Goal: Transaction & Acquisition: Obtain resource

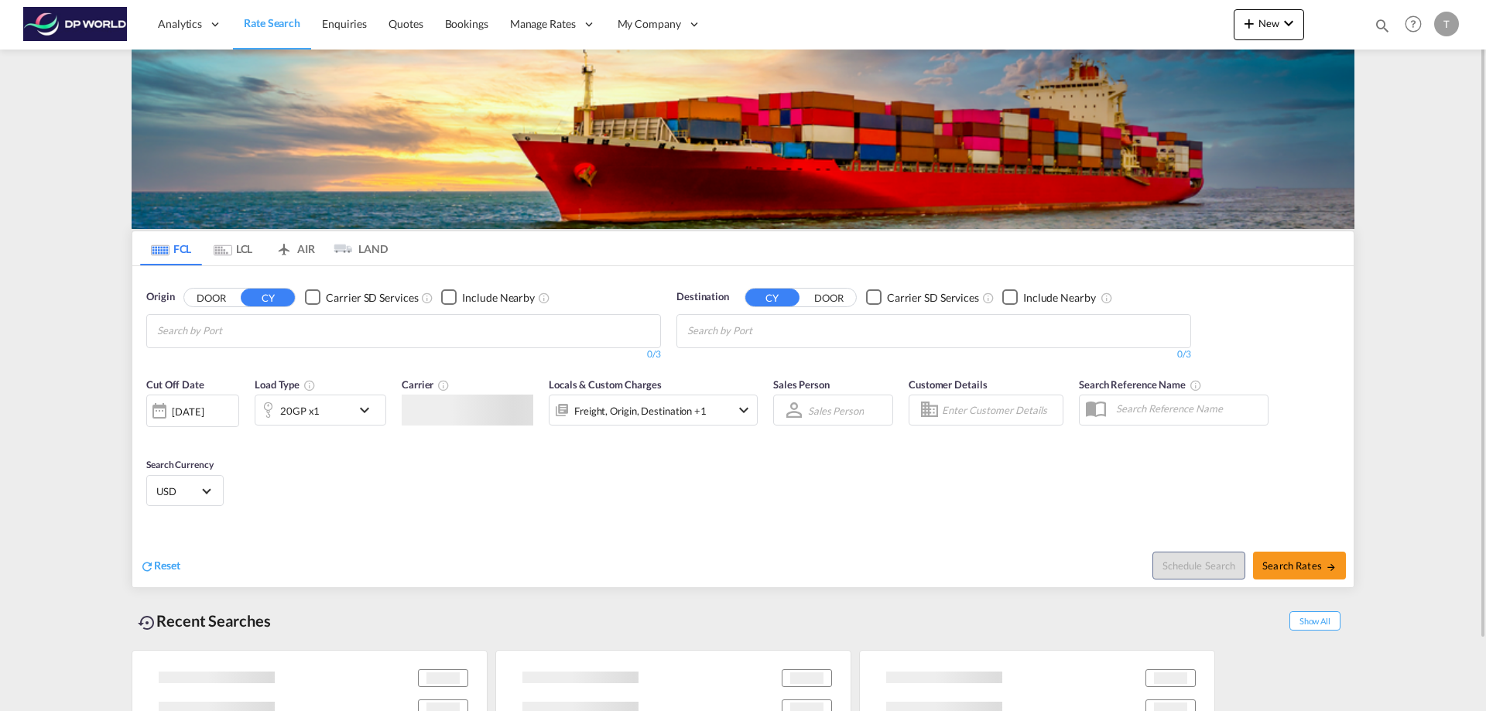
click at [247, 331] on input "Chips input." at bounding box center [230, 331] width 147 height 25
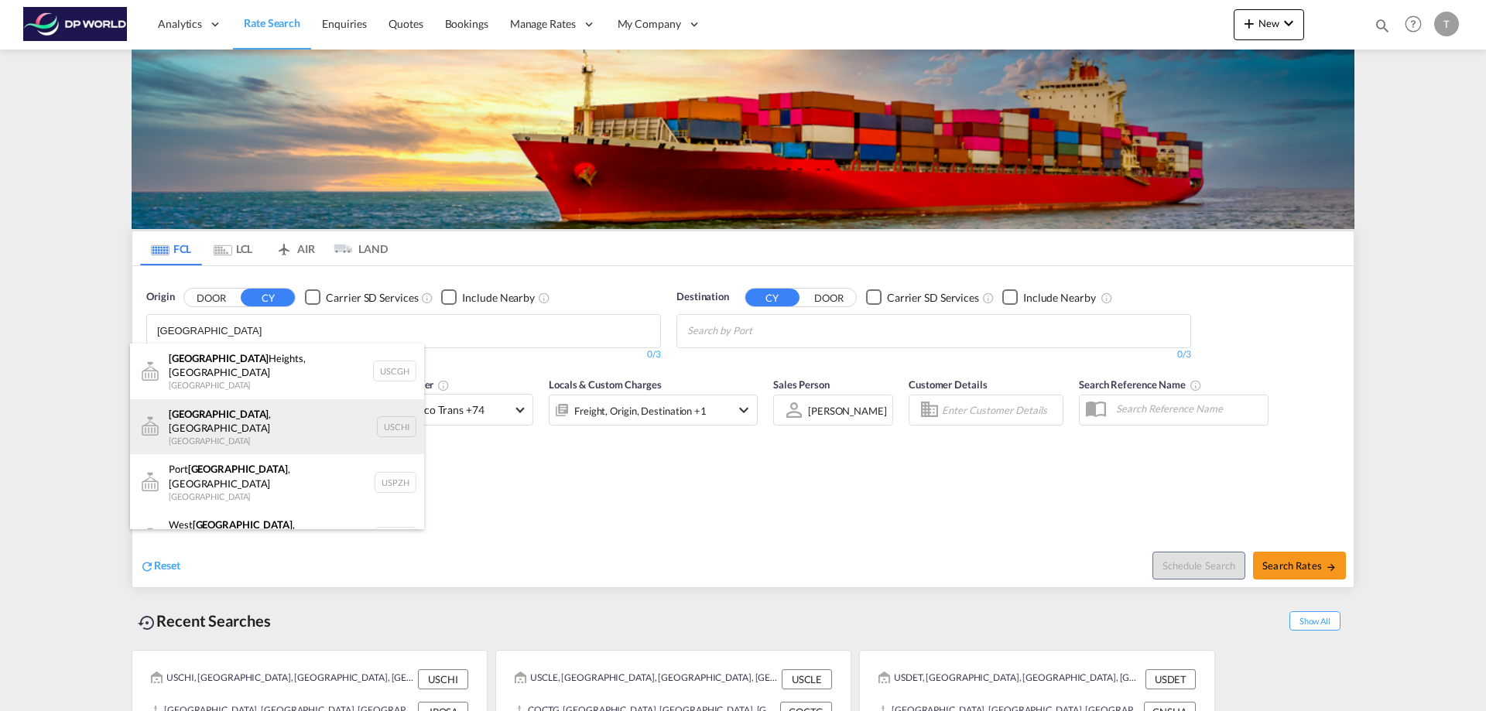
type input "[GEOGRAPHIC_DATA]"
click at [192, 414] on div "[GEOGRAPHIC_DATA] , IL United States USCHI" at bounding box center [277, 427] width 294 height 56
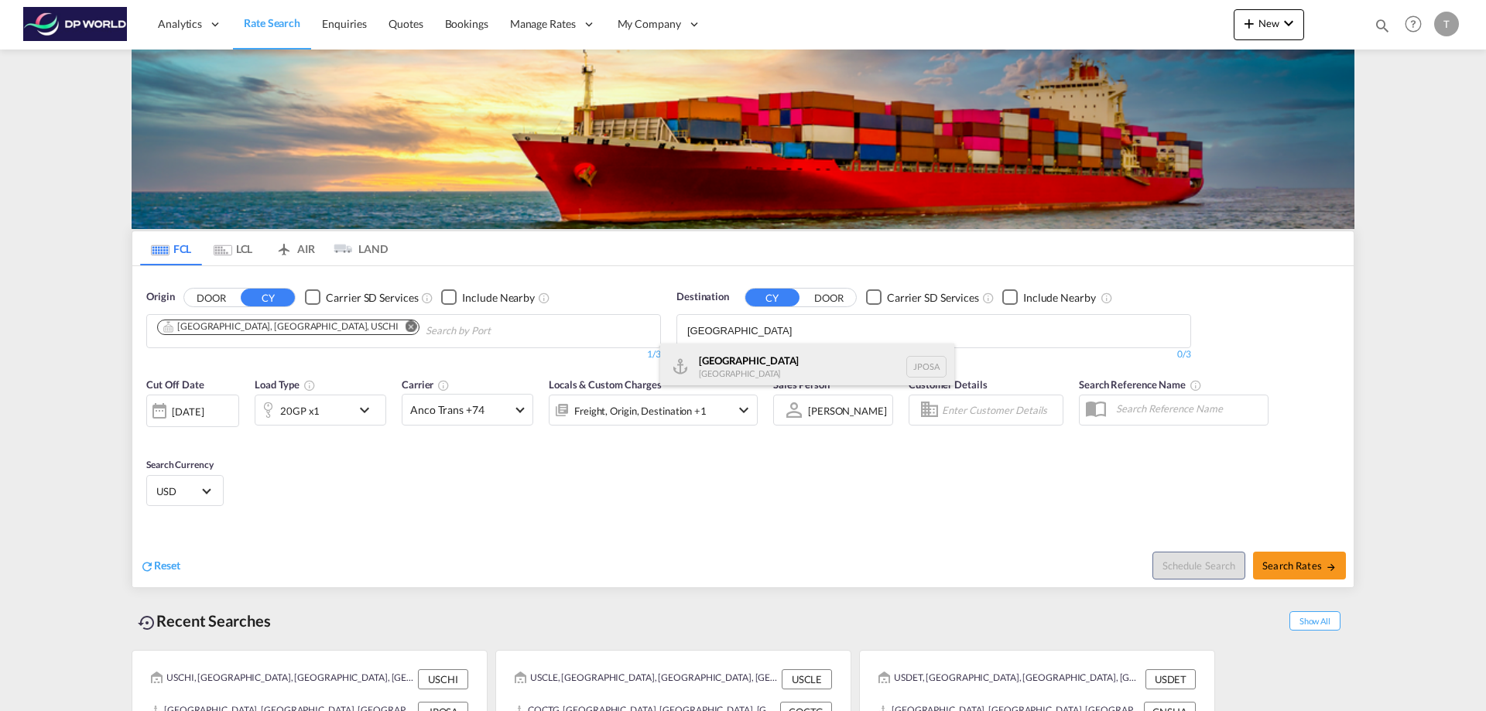
type input "[GEOGRAPHIC_DATA]"
click at [715, 355] on div "Osaka [GEOGRAPHIC_DATA] JPOSA" at bounding box center [807, 367] width 294 height 46
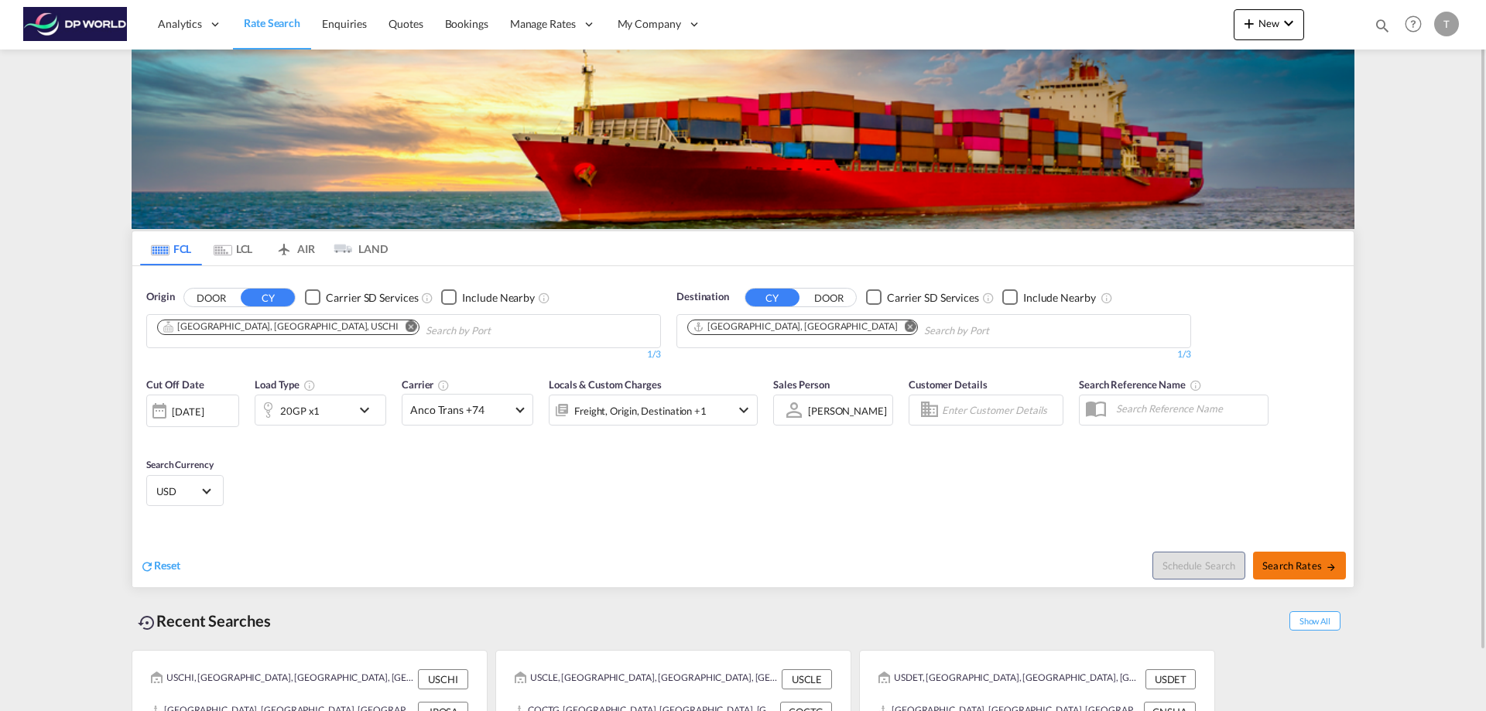
click at [1297, 566] on span "Search Rates" at bounding box center [1299, 566] width 74 height 12
type input "USCHI to JPOSA / [DATE]"
